Goal: Transaction & Acquisition: Purchase product/service

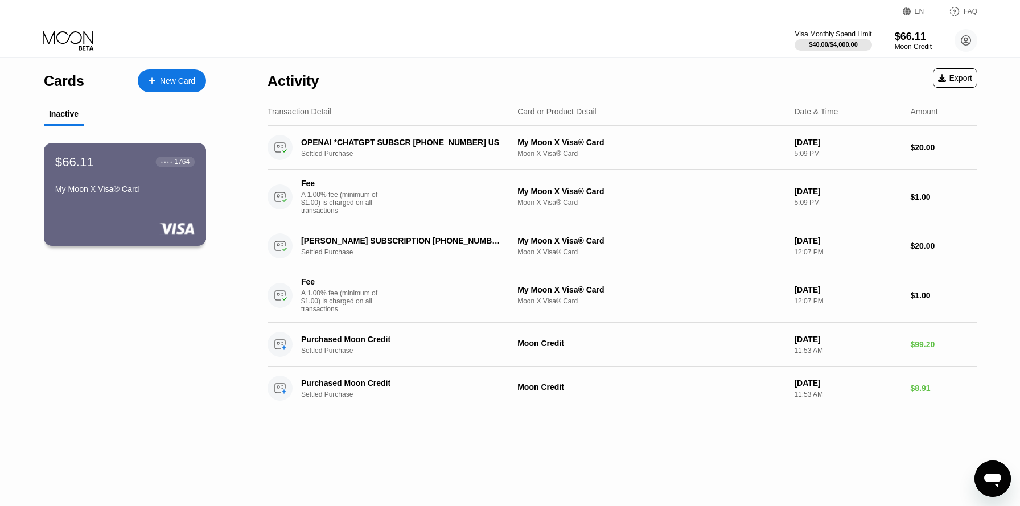
click at [160, 177] on div "$66.11 ● ● ● ● 1764 My Moon X Visa® Card" at bounding box center [125, 176] width 140 height 44
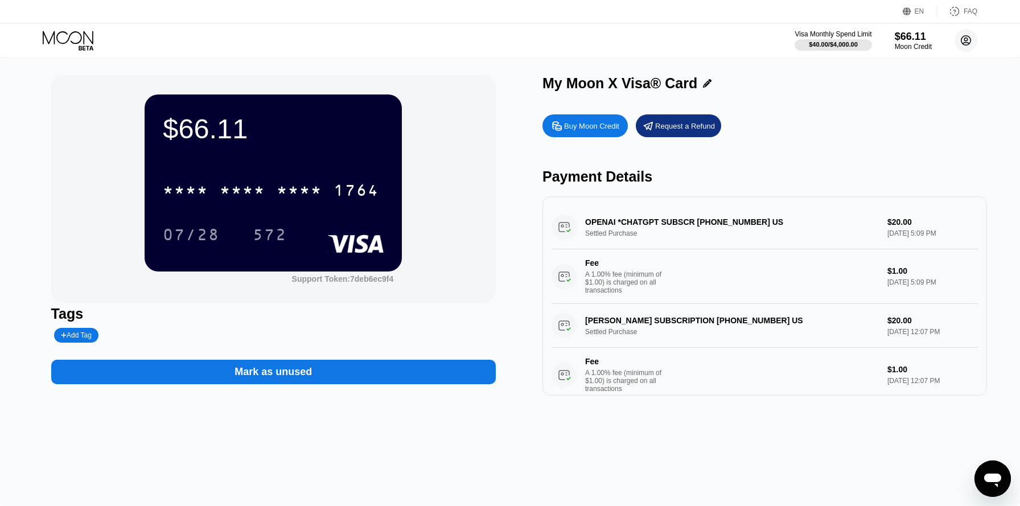
click at [968, 39] on circle at bounding box center [966, 40] width 23 height 23
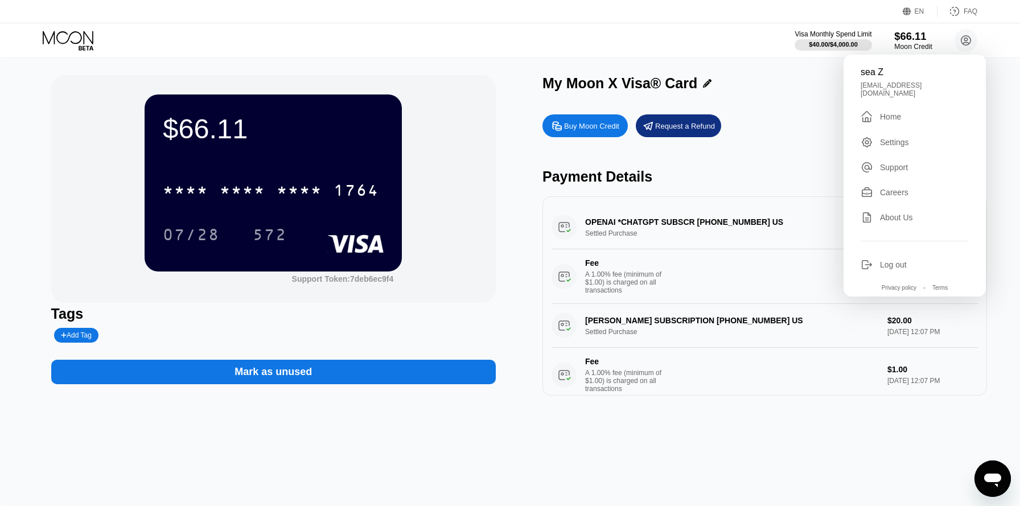
click at [908, 39] on div "$66.11" at bounding box center [914, 36] width 38 height 12
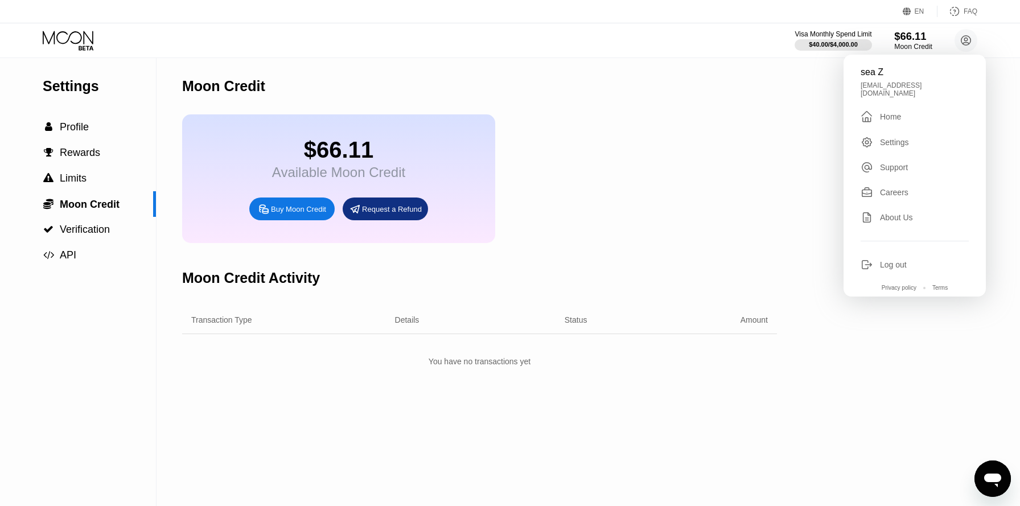
click at [908, 39] on div "$66.11" at bounding box center [914, 36] width 38 height 12
click at [445, 386] on div "Moon Credit $66.11 Available Moon Credit Buy Moon Credit Request a Refund Moon …" at bounding box center [479, 282] width 595 height 448
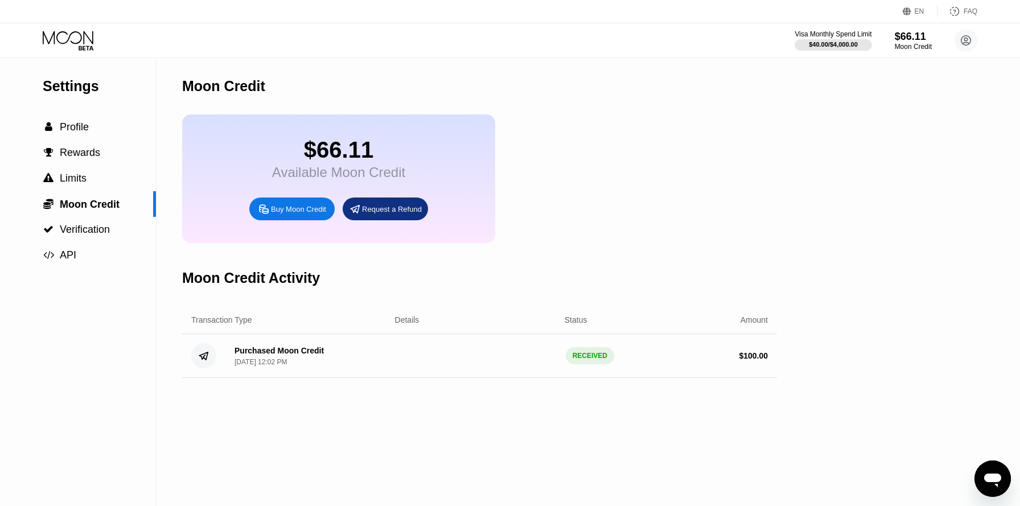
click at [286, 213] on div "Buy Moon Credit" at bounding box center [298, 209] width 55 height 10
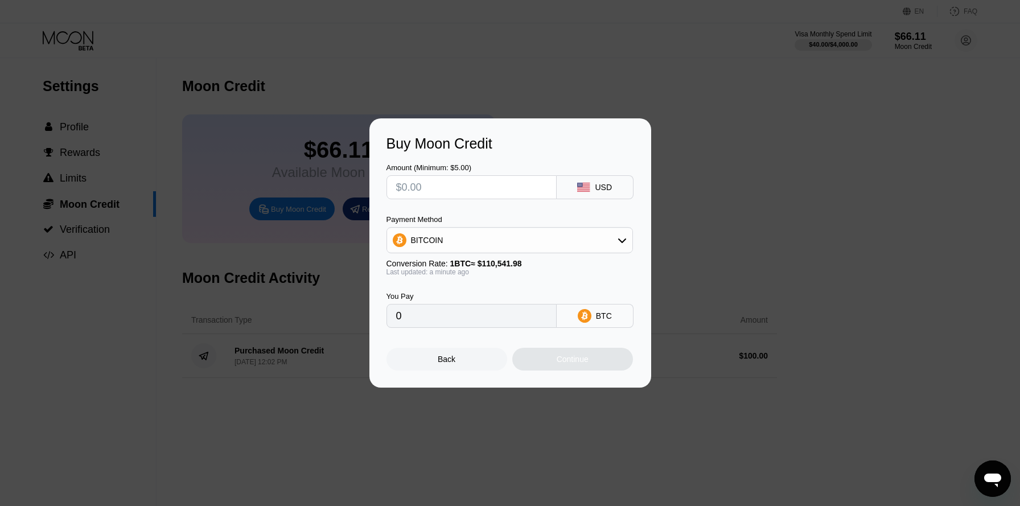
click at [537, 184] on input "text" at bounding box center [471, 187] width 151 height 23
type input "$2"
type input "0.00001810"
type input "$20"
type input "0.00018093"
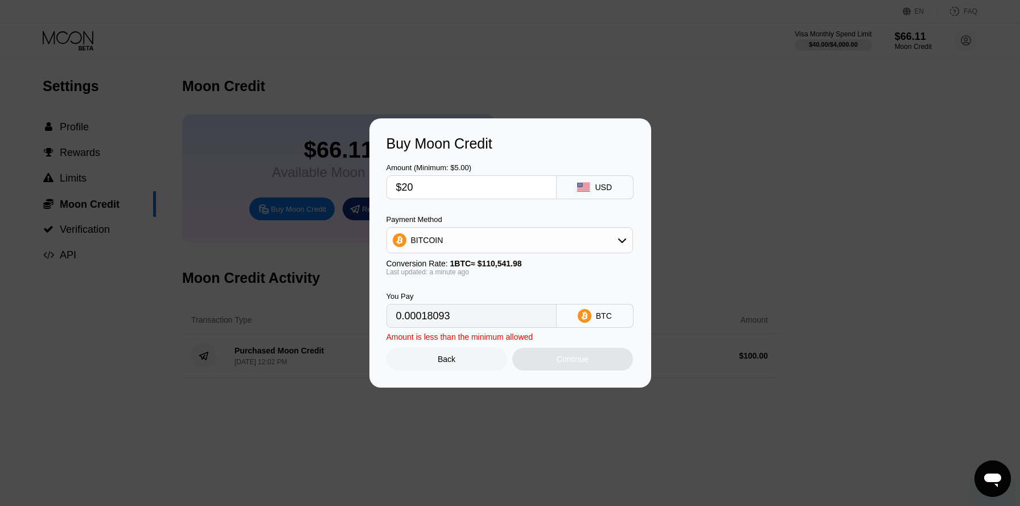
type input "$200"
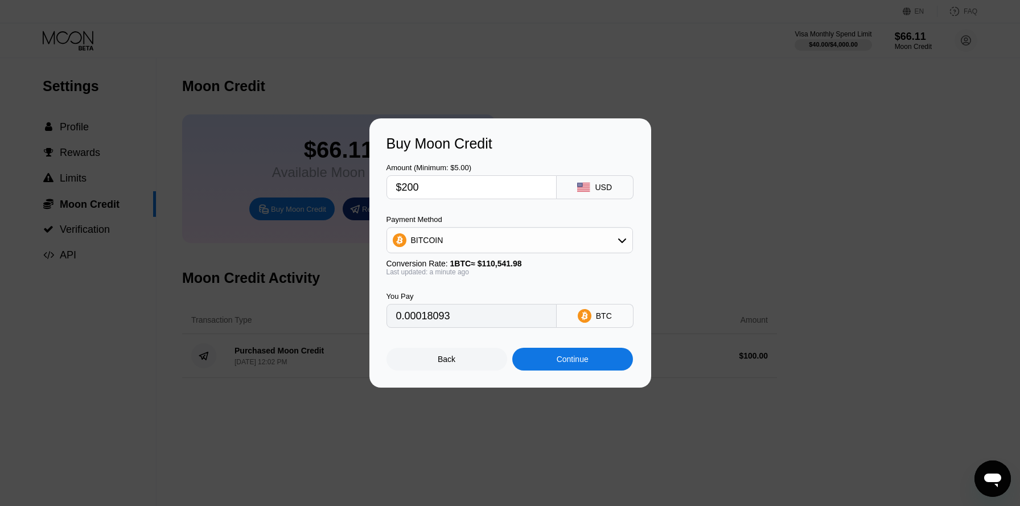
type input "0.00180927"
type input "$200"
click at [620, 240] on icon at bounding box center [622, 241] width 8 height 5
click at [568, 292] on div "USDT on TRON" at bounding box center [516, 296] width 215 height 9
type input "202.02"
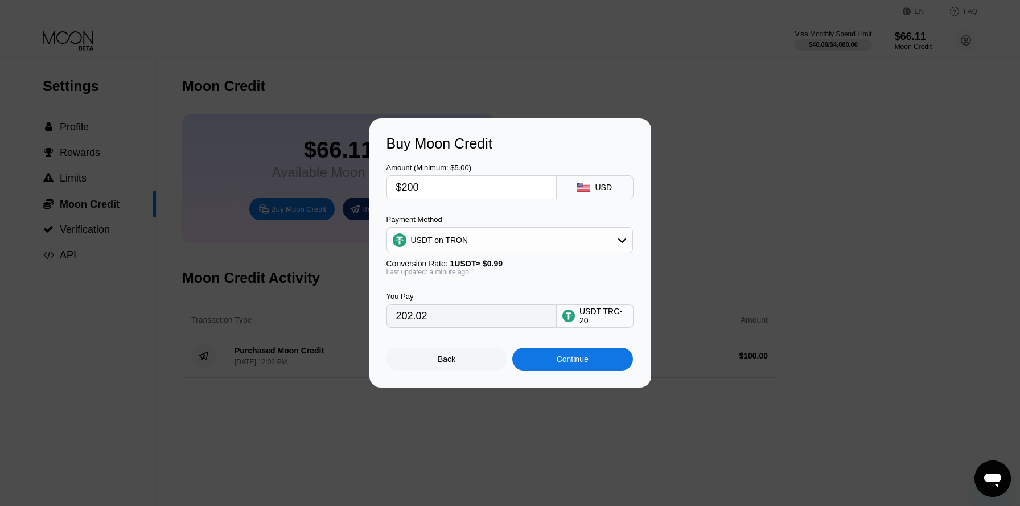
click at [614, 238] on div "USDT on TRON" at bounding box center [509, 240] width 245 height 23
click at [566, 301] on div "USDT on TRON" at bounding box center [516, 296] width 215 height 9
click at [540, 355] on div "Continue" at bounding box center [573, 359] width 121 height 23
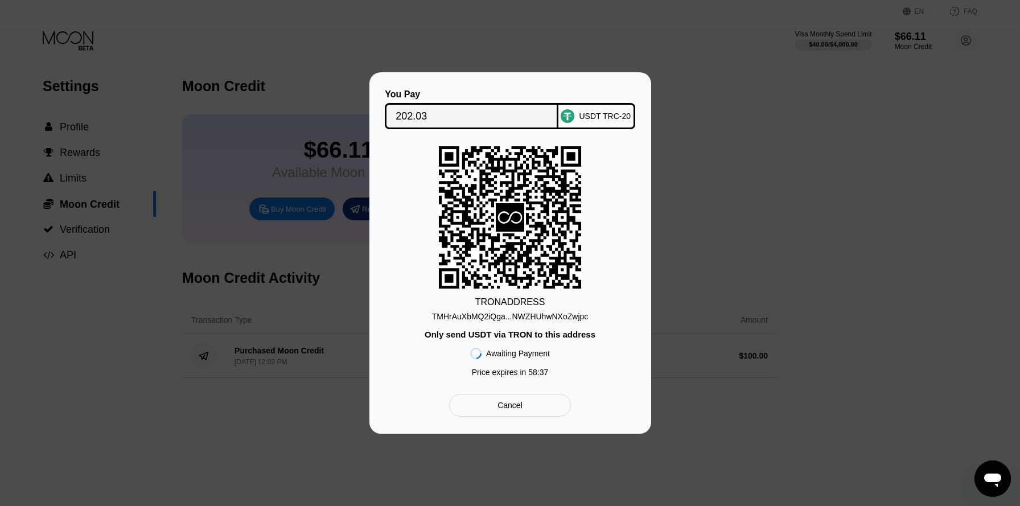
click at [506, 318] on div "TMHrAuXbMQ2iQga...NWZHUhwNXoZwjpc" at bounding box center [510, 316] width 157 height 9
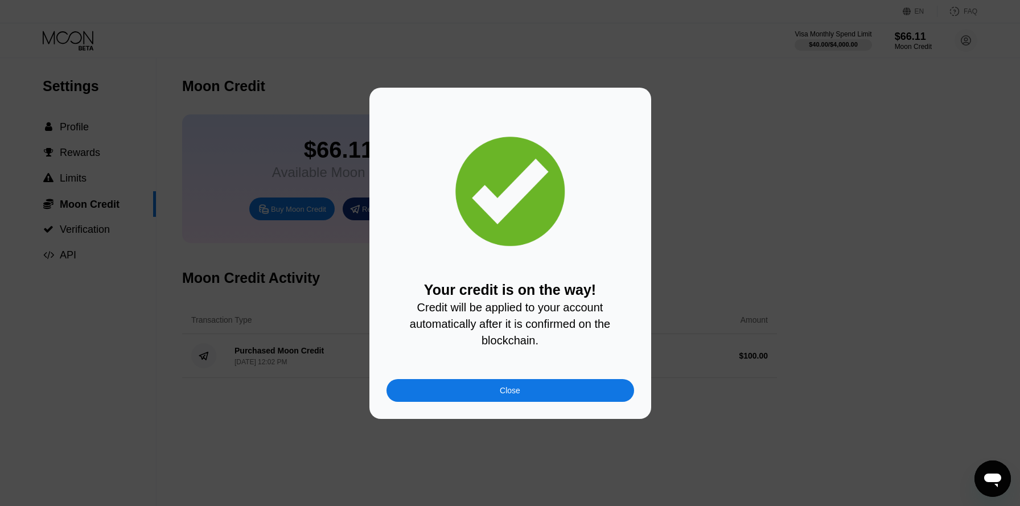
click at [479, 392] on div "Close" at bounding box center [511, 390] width 248 height 23
